Goal: Find contact information: Find contact information

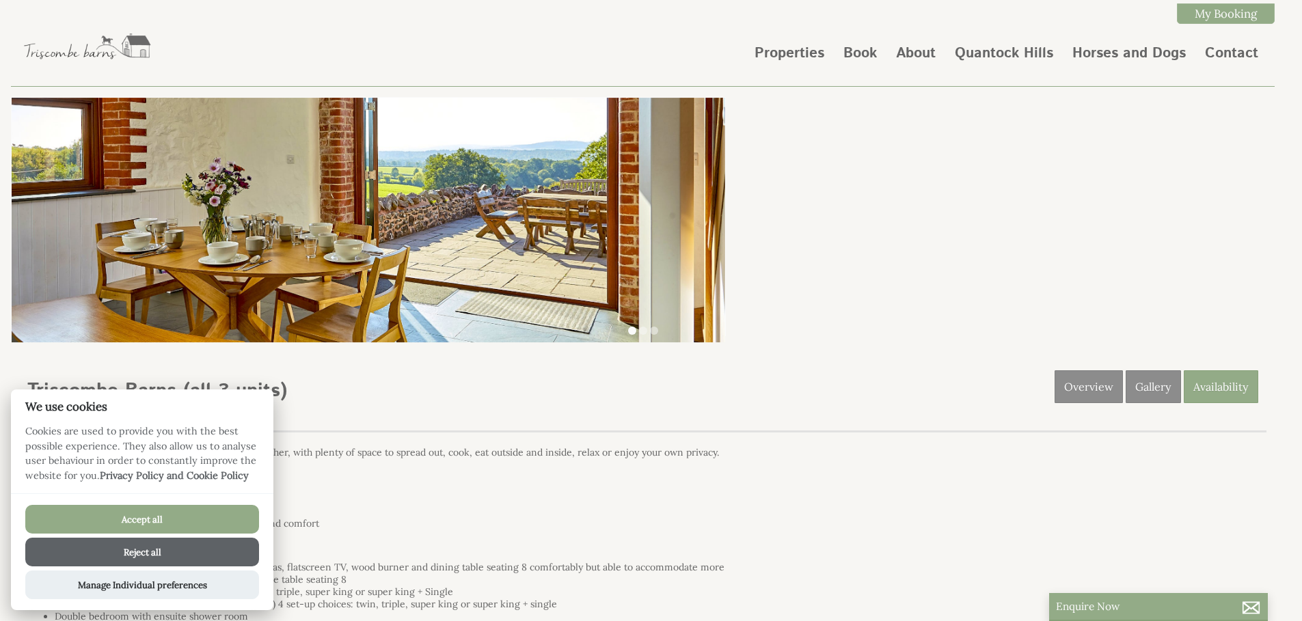
click at [65, 519] on button "Accept all" at bounding box center [142, 519] width 234 height 29
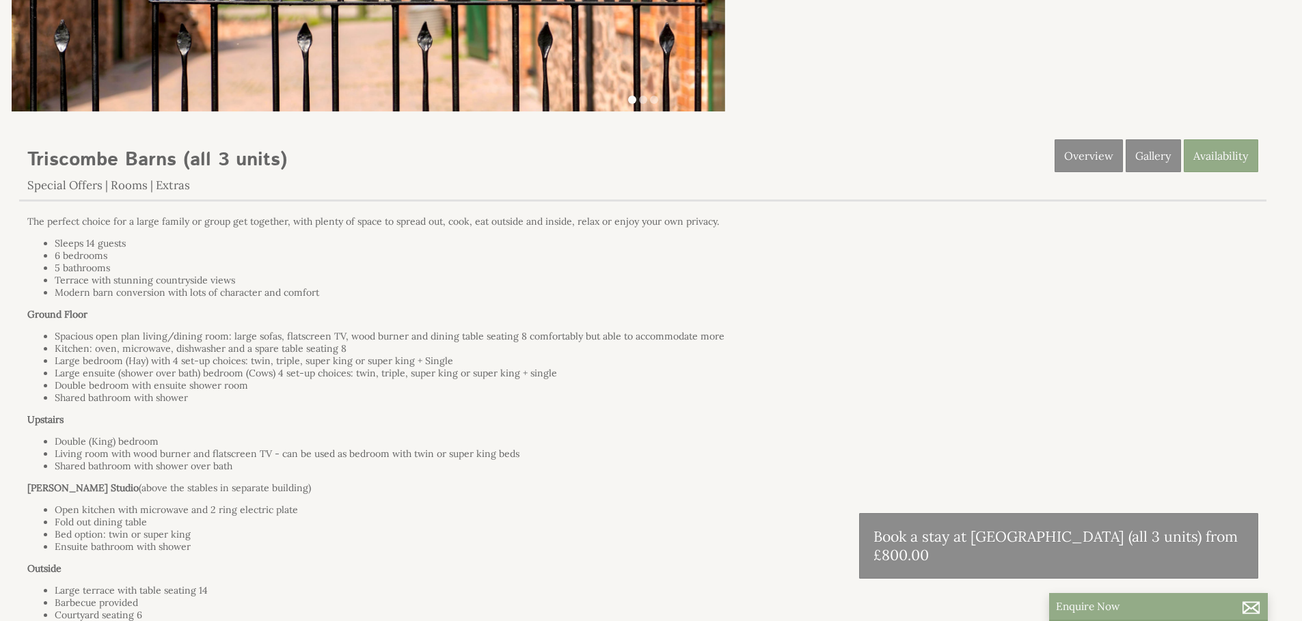
scroll to position [619, 0]
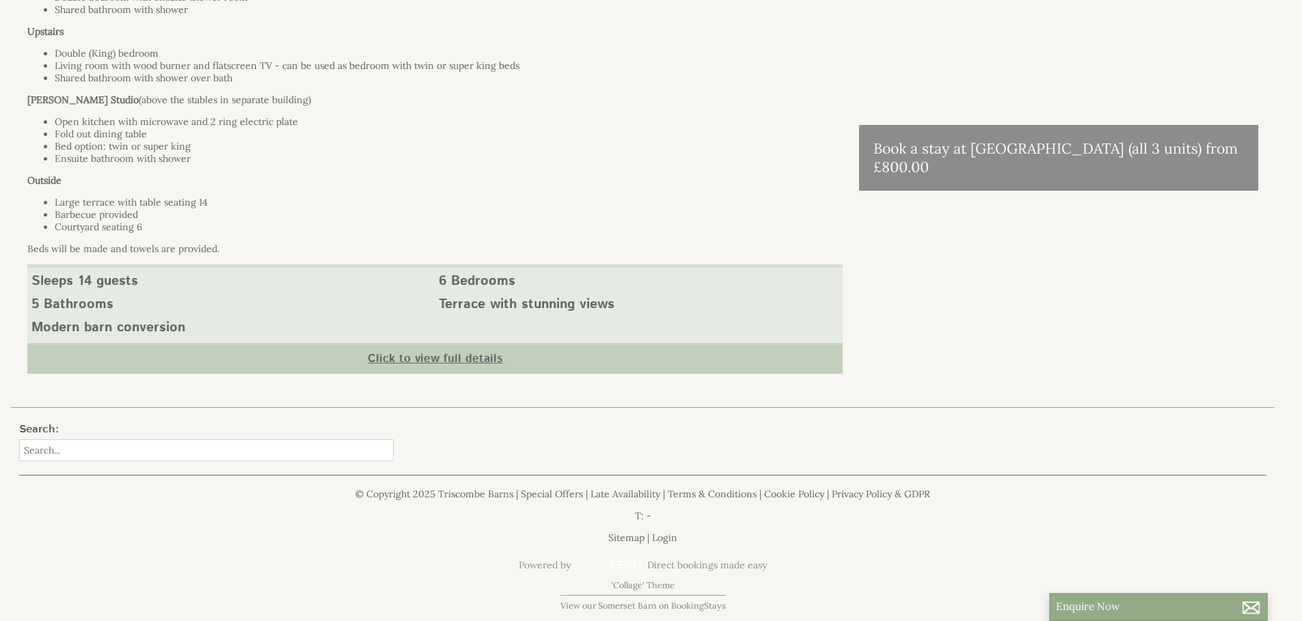
click at [502, 368] on link "Click to view full details" at bounding box center [434, 358] width 815 height 31
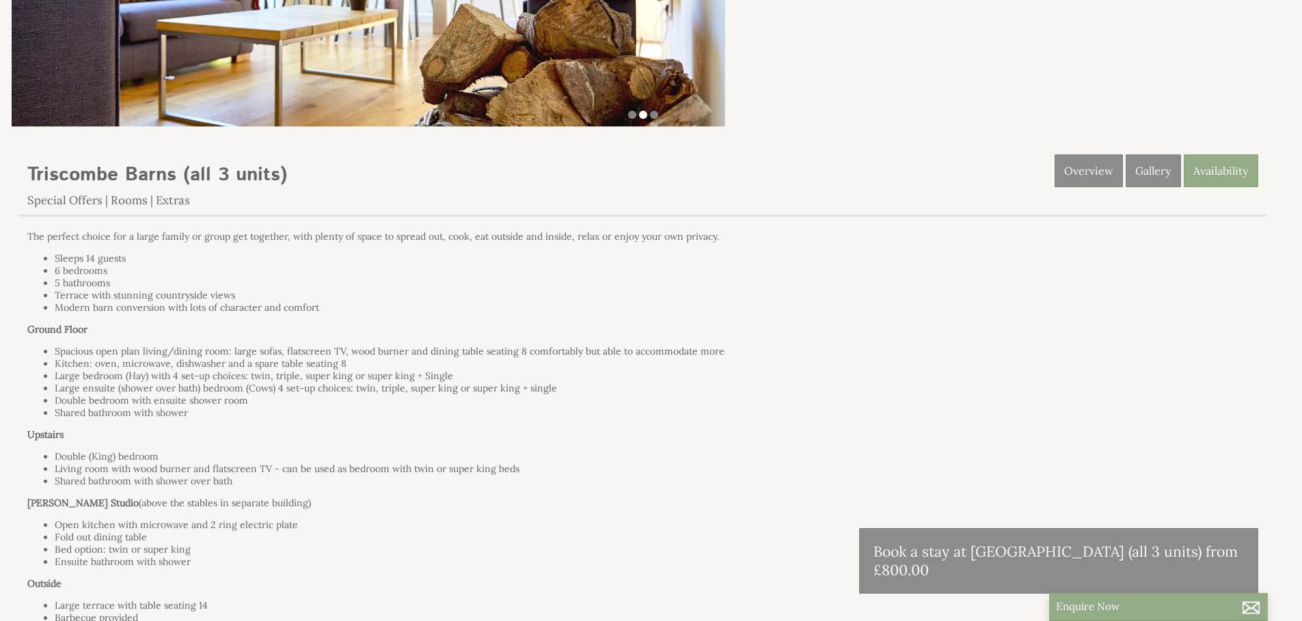
scroll to position [0, 0]
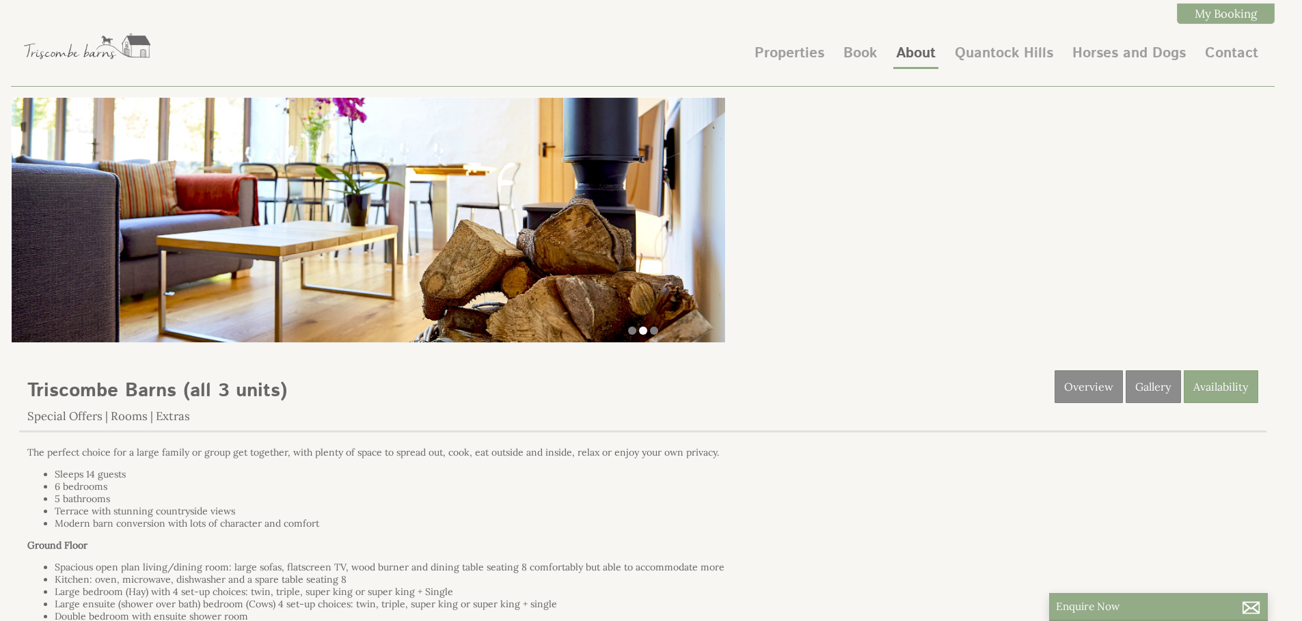
click at [906, 51] on link "About" at bounding box center [916, 53] width 40 height 21
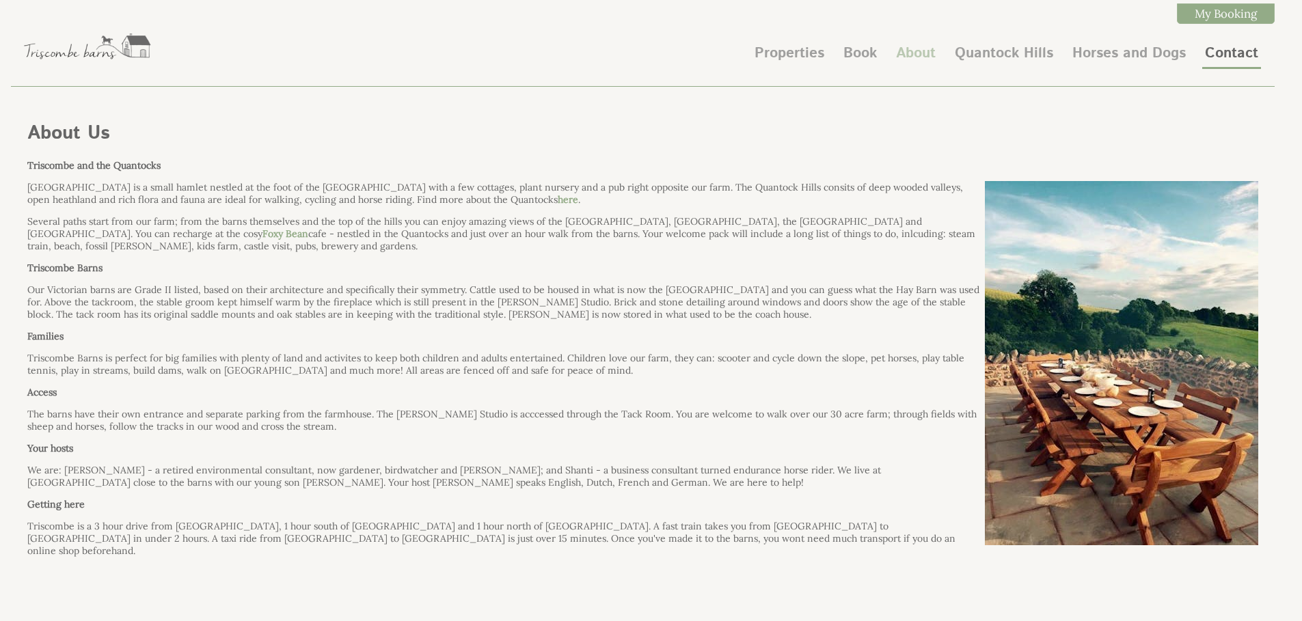
click at [1238, 48] on link "Contact" at bounding box center [1231, 53] width 53 height 21
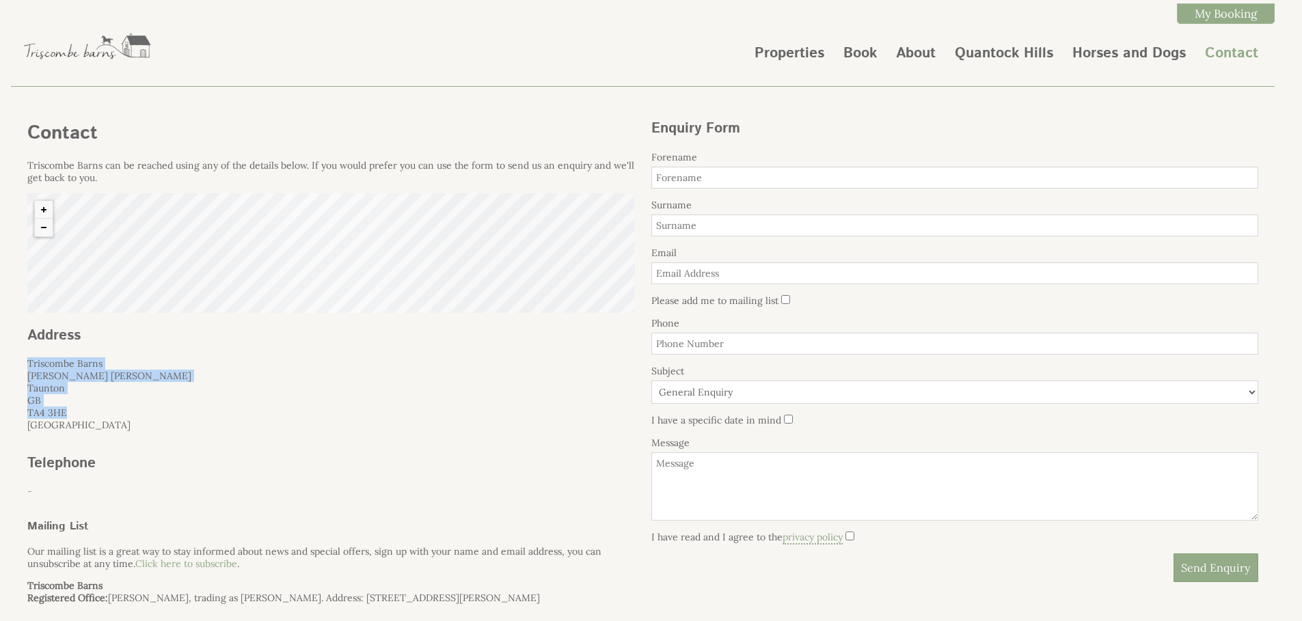
drag, startPoint x: 46, startPoint y: 370, endPoint x: 138, endPoint y: 413, distance: 101.8
click at [138, 413] on div "Contact Triscombe Barns can be reached using any of the details below. If you w…" at bounding box center [331, 360] width 624 height 507
copy p "Triscombe Barns Bishop Lydeard Taunton GB TA4 3HE"
